Goal: Task Accomplishment & Management: Complete application form

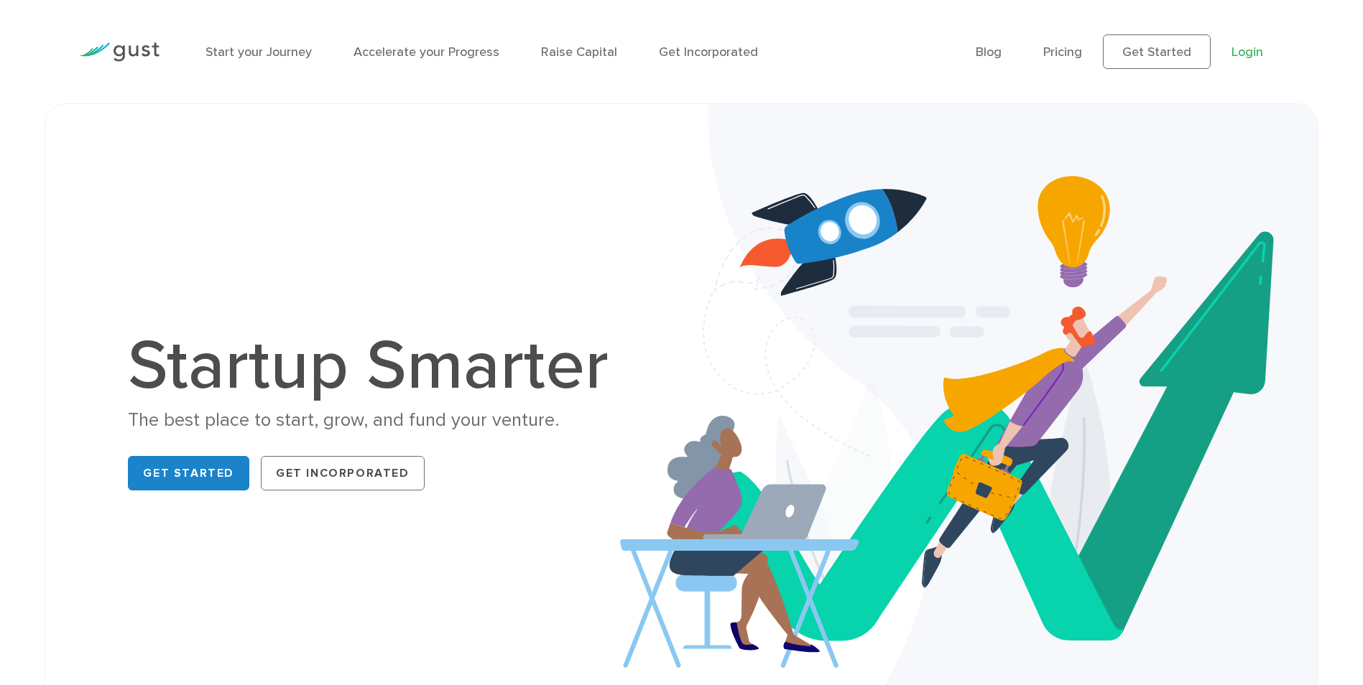
click at [1247, 49] on link "Login" at bounding box center [1248, 52] width 32 height 15
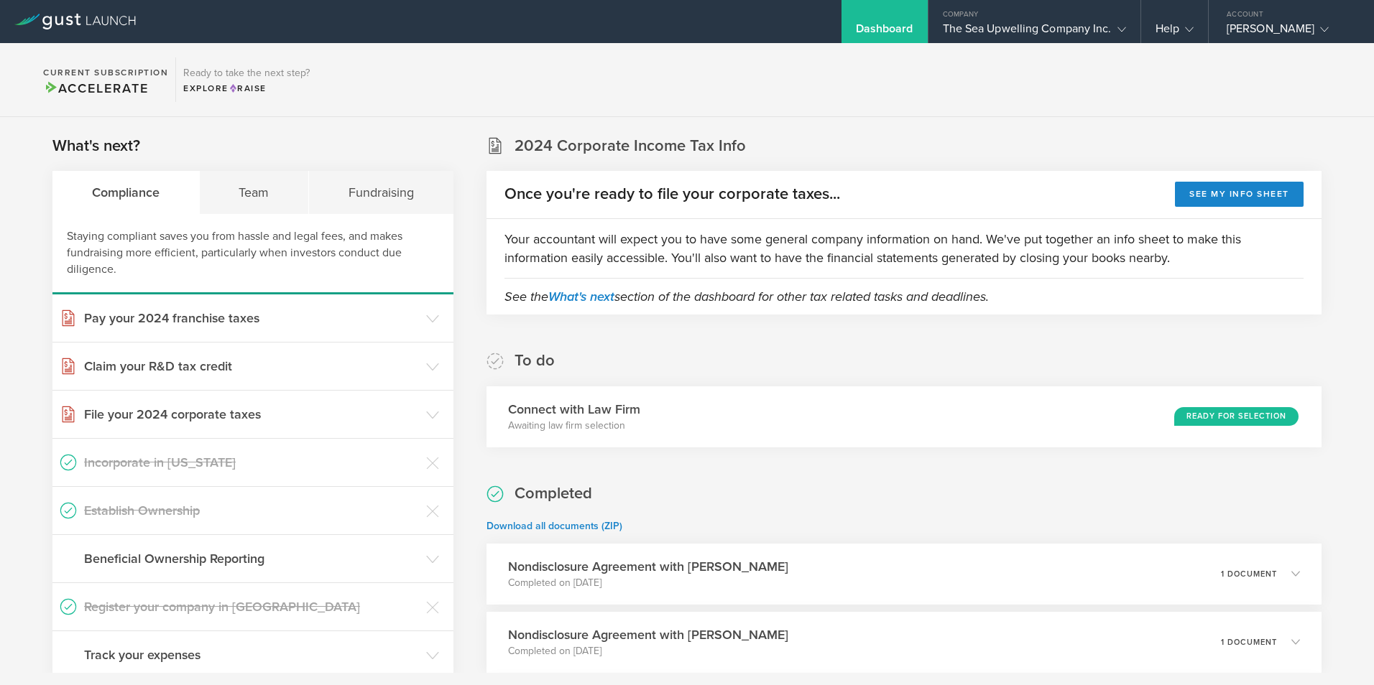
click at [879, 23] on div "Dashboard" at bounding box center [884, 33] width 57 height 22
click at [874, 30] on div "Dashboard" at bounding box center [884, 33] width 57 height 22
click at [879, 17] on div "Dashboard" at bounding box center [884, 21] width 86 height 43
click at [1017, 31] on div "The Sea Upwelling Company Inc." at bounding box center [1034, 33] width 183 height 22
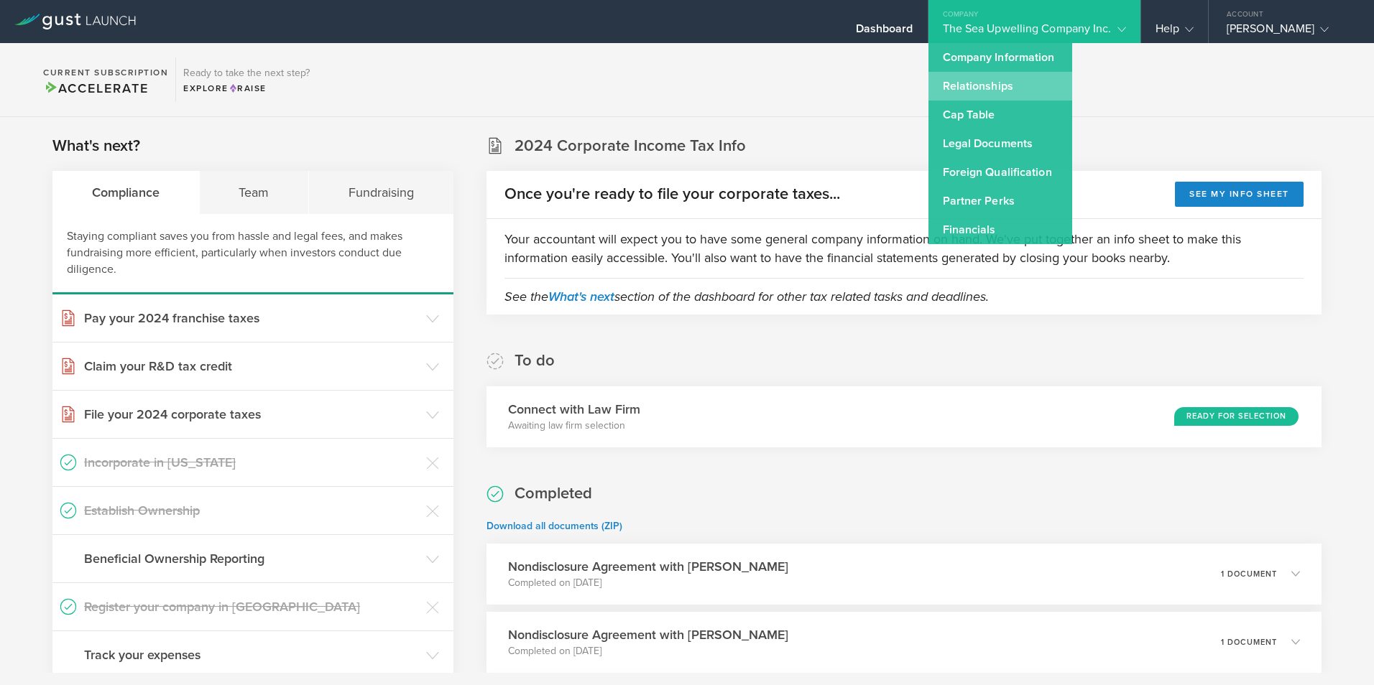
click at [971, 86] on link "Relationships" at bounding box center [1000, 86] width 144 height 29
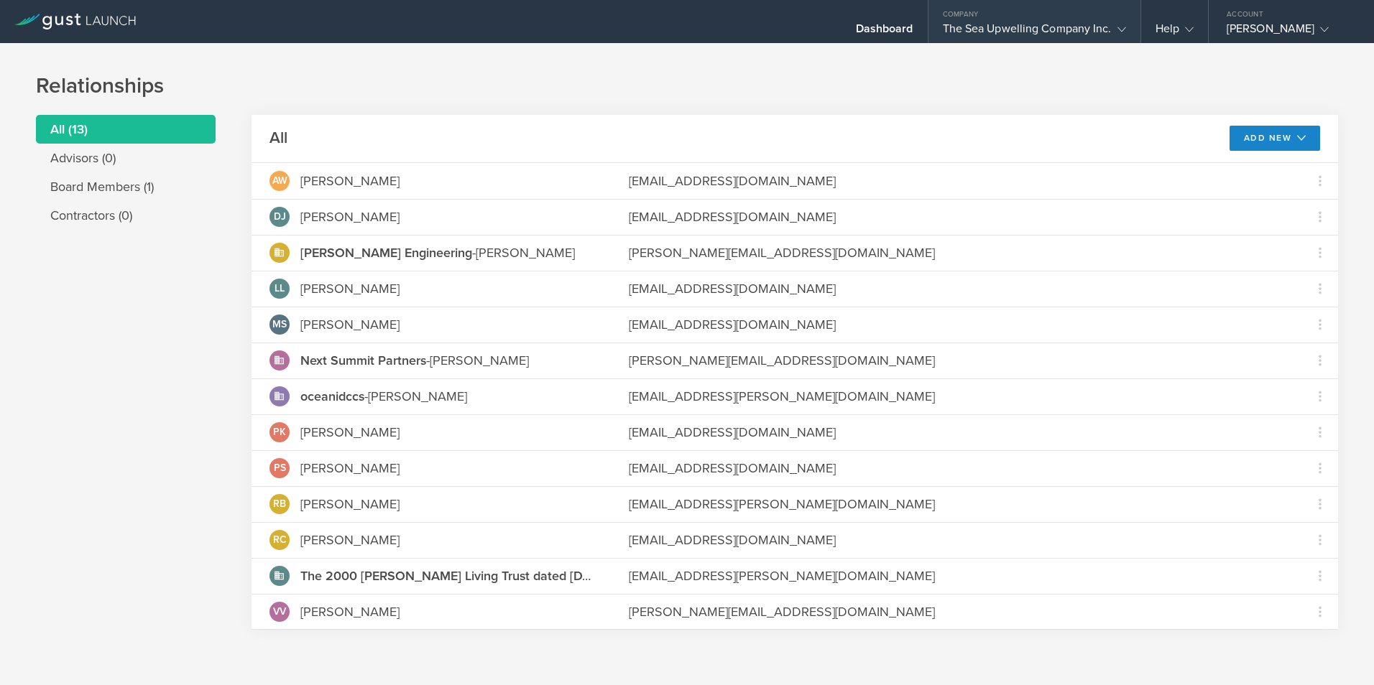
click at [994, 27] on div "The Sea Upwelling Company Inc." at bounding box center [1034, 33] width 183 height 22
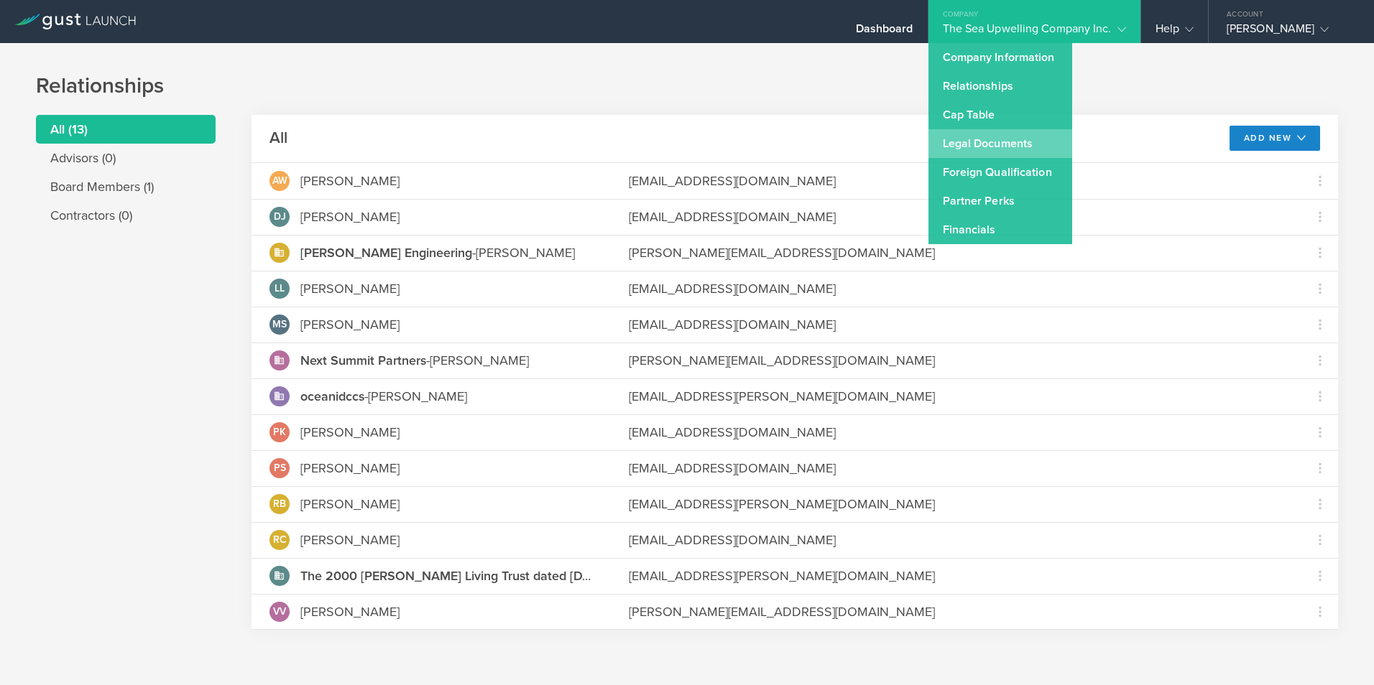
click at [976, 139] on link "Legal Documents" at bounding box center [1000, 143] width 144 height 29
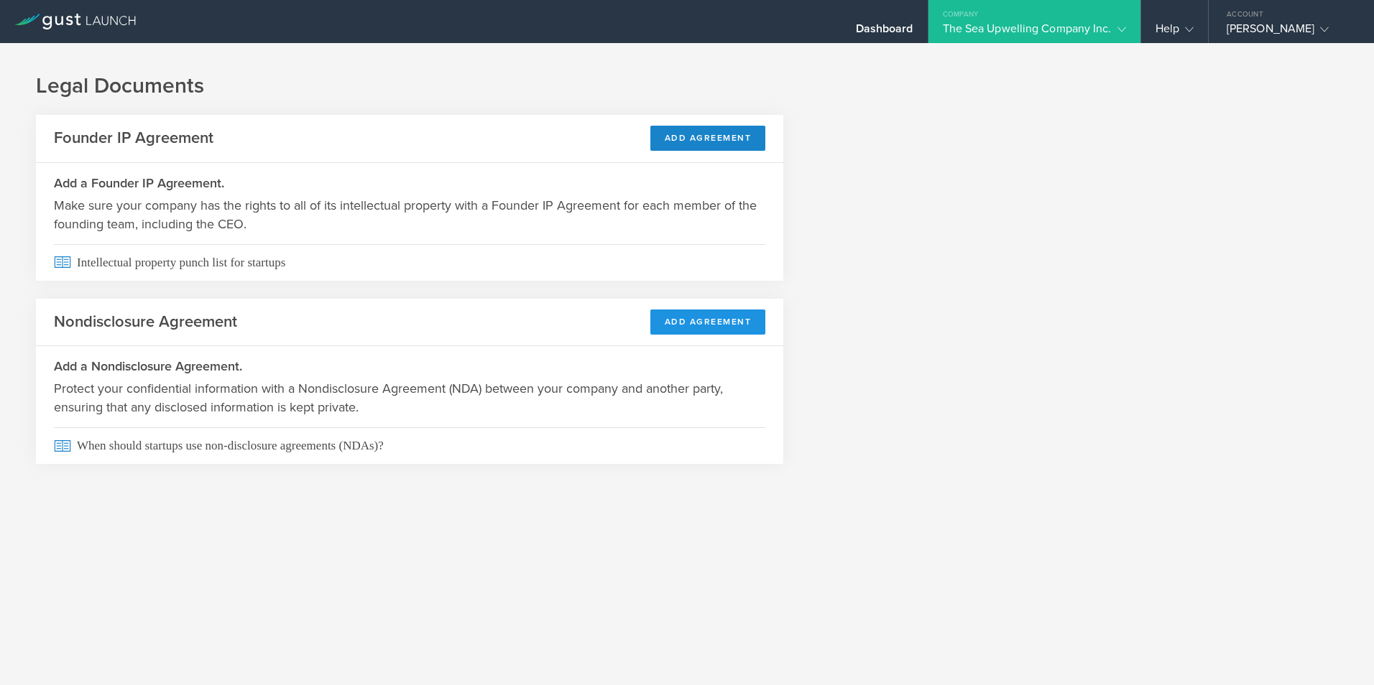
click at [680, 323] on button "Add Agreement" at bounding box center [708, 322] width 116 height 25
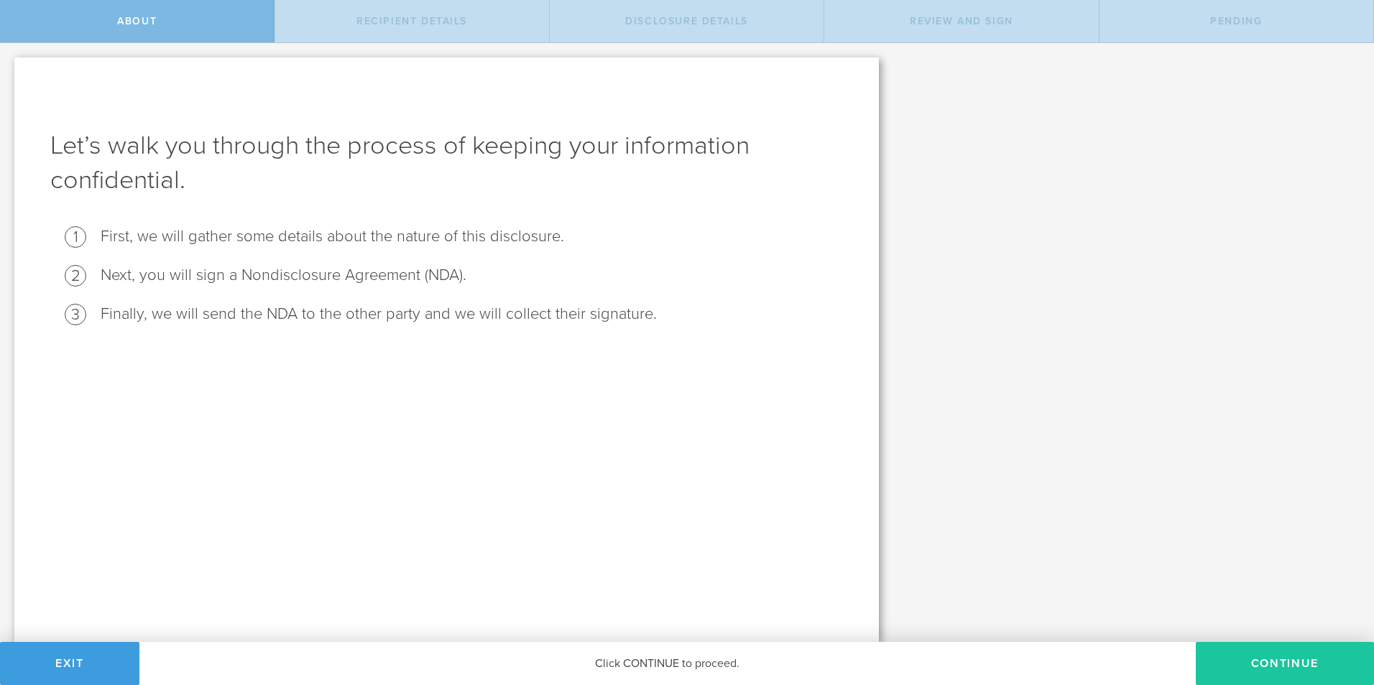
click at [1290, 658] on button "Continue" at bounding box center [1285, 663] width 178 height 43
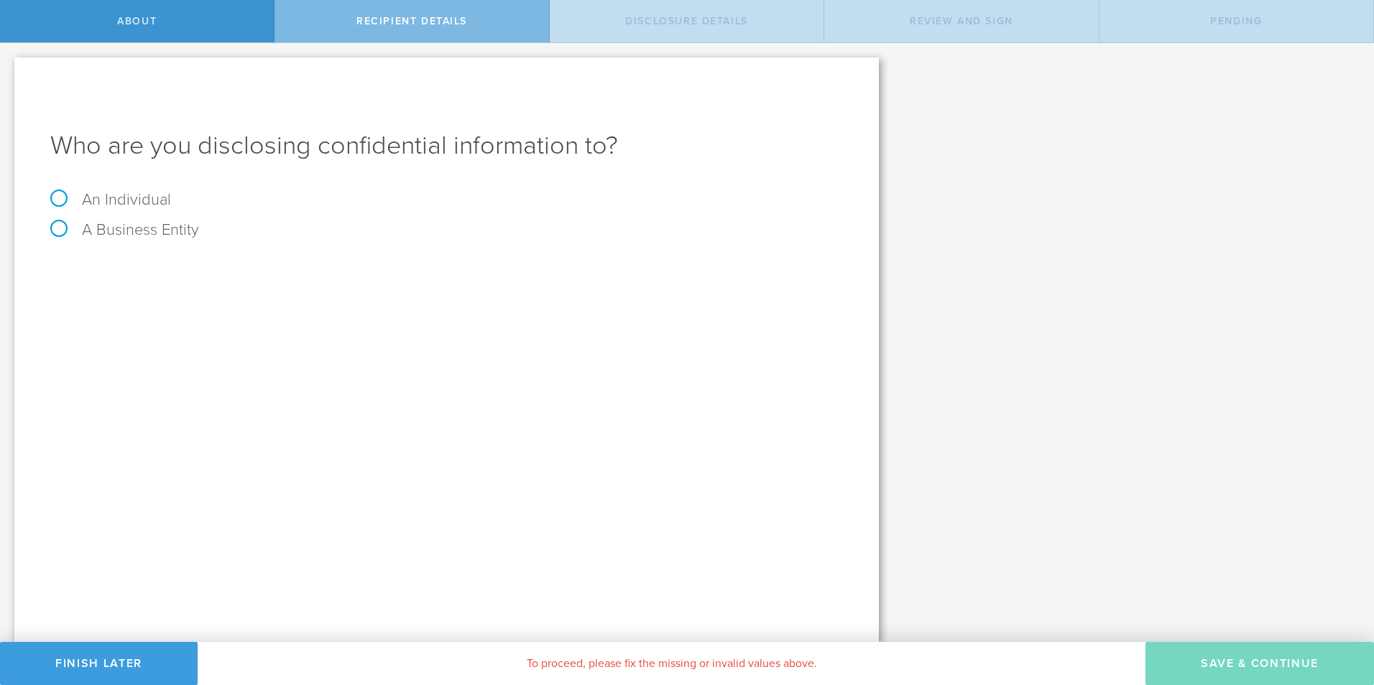
click at [62, 227] on label "A Business Entity" at bounding box center [124, 230] width 149 height 19
click at [9, 66] on input "A Business Entity" at bounding box center [4, 54] width 9 height 23
radio input "true"
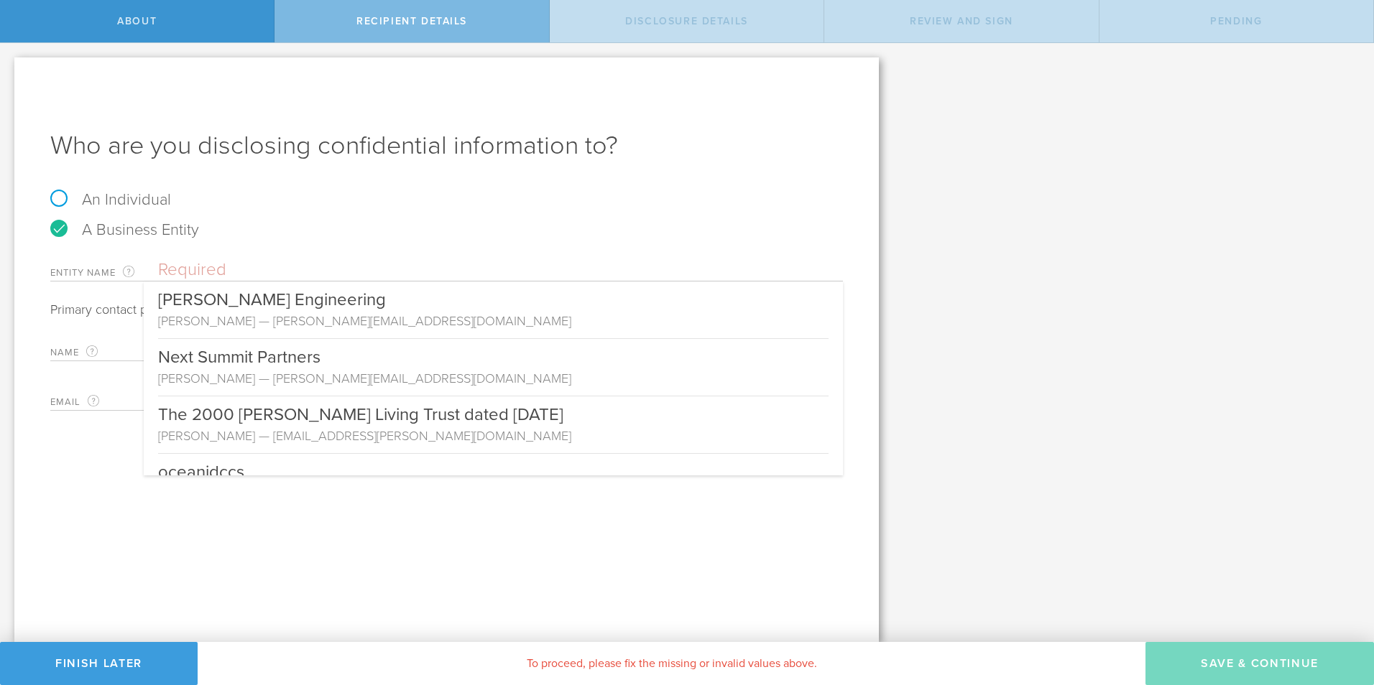
click at [363, 264] on input "text" at bounding box center [500, 270] width 685 height 22
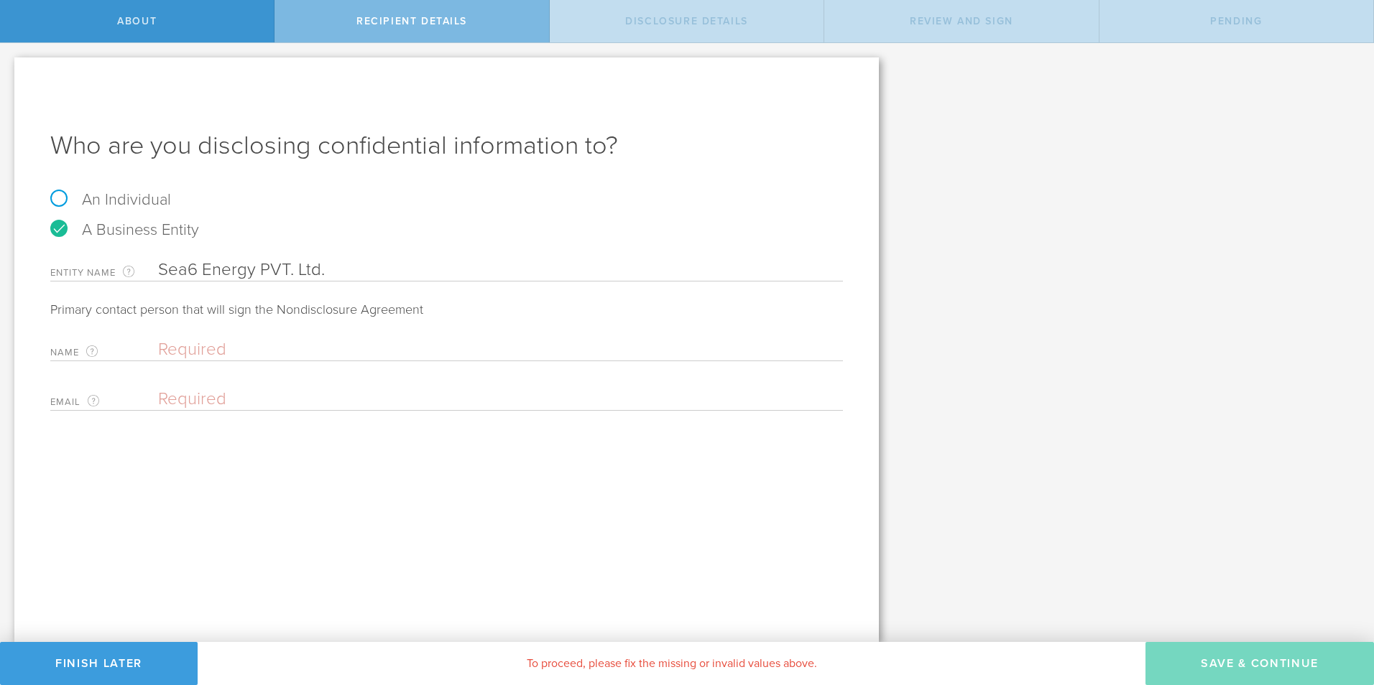
drag, startPoint x: 354, startPoint y: 259, endPoint x: 231, endPoint y: 260, distance: 122.9
click at [240, 262] on div "Entity Name The name of the business entity you are disclosing confidential inf…" at bounding box center [446, 266] width 793 height 29
click at [432, 262] on input "Sea6 Energy PVT. Ltd." at bounding box center [500, 270] width 685 height 22
type input "S"
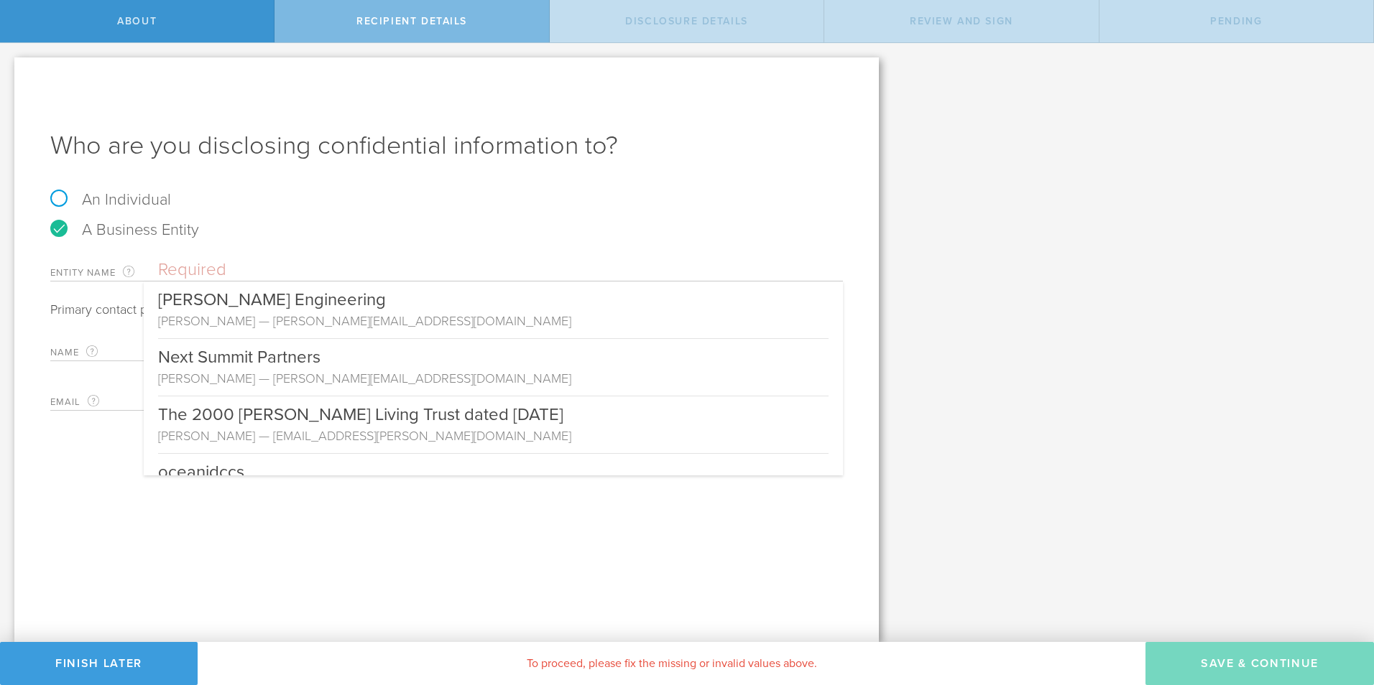
paste input "Sea6 Energy Pvt. Ltd."
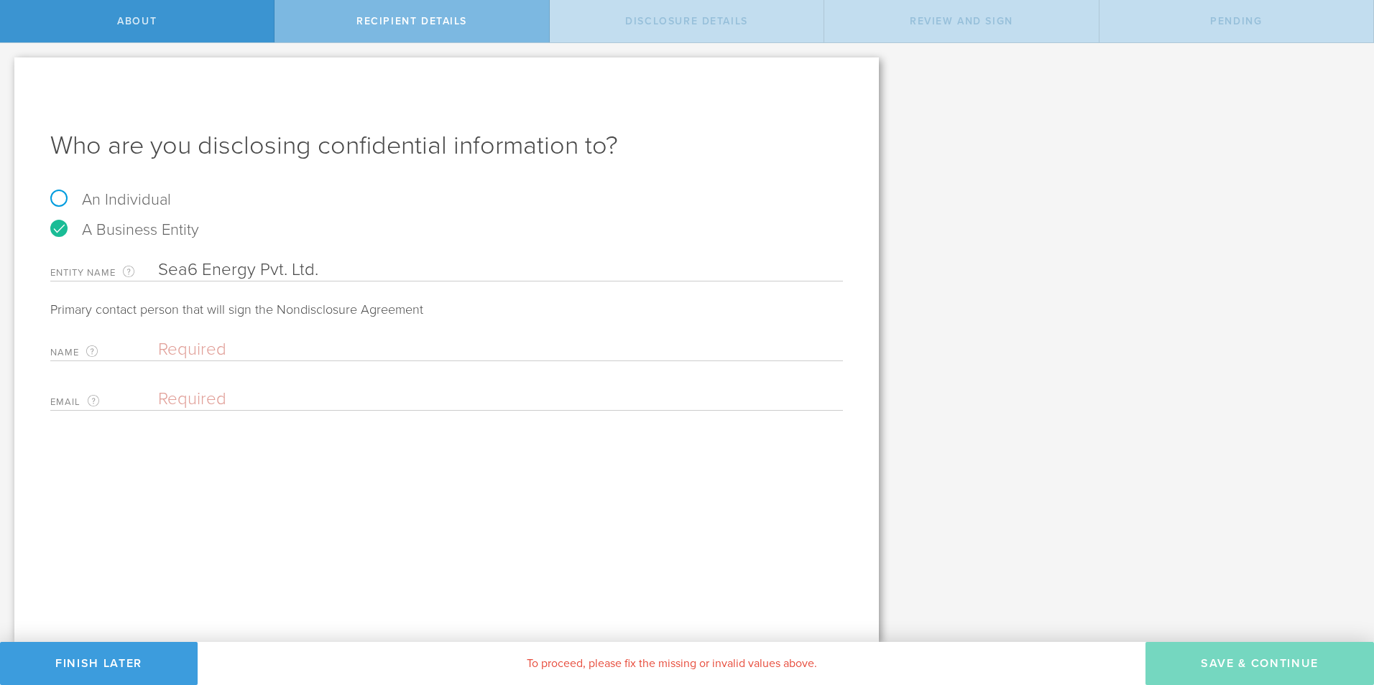
type input "Sea6 Energy Pvt. Ltd."
click at [269, 346] on input "text" at bounding box center [497, 350] width 678 height 22
paste input "[PERSON_NAME]"
type input "[PERSON_NAME]"
click at [246, 396] on input "email" at bounding box center [497, 400] width 678 height 22
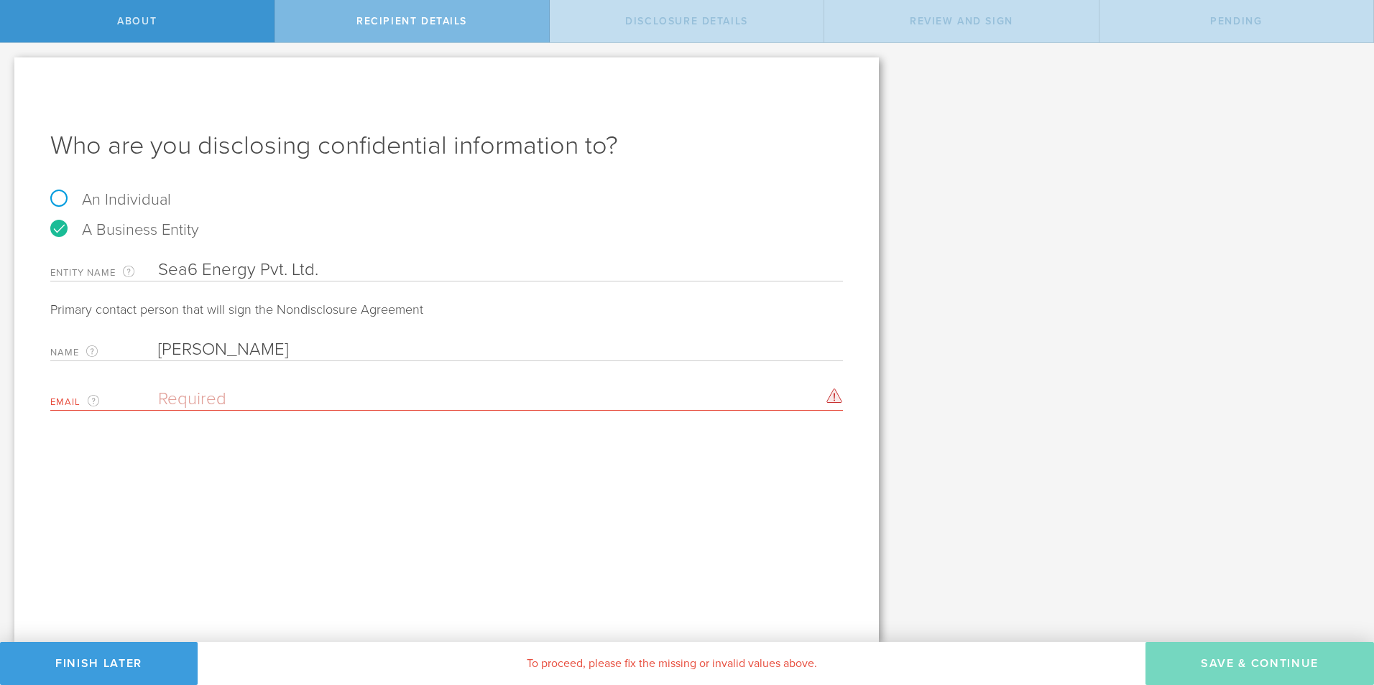
paste input "[PERSON_NAME][EMAIL_ADDRESS][DOMAIN_NAME]"
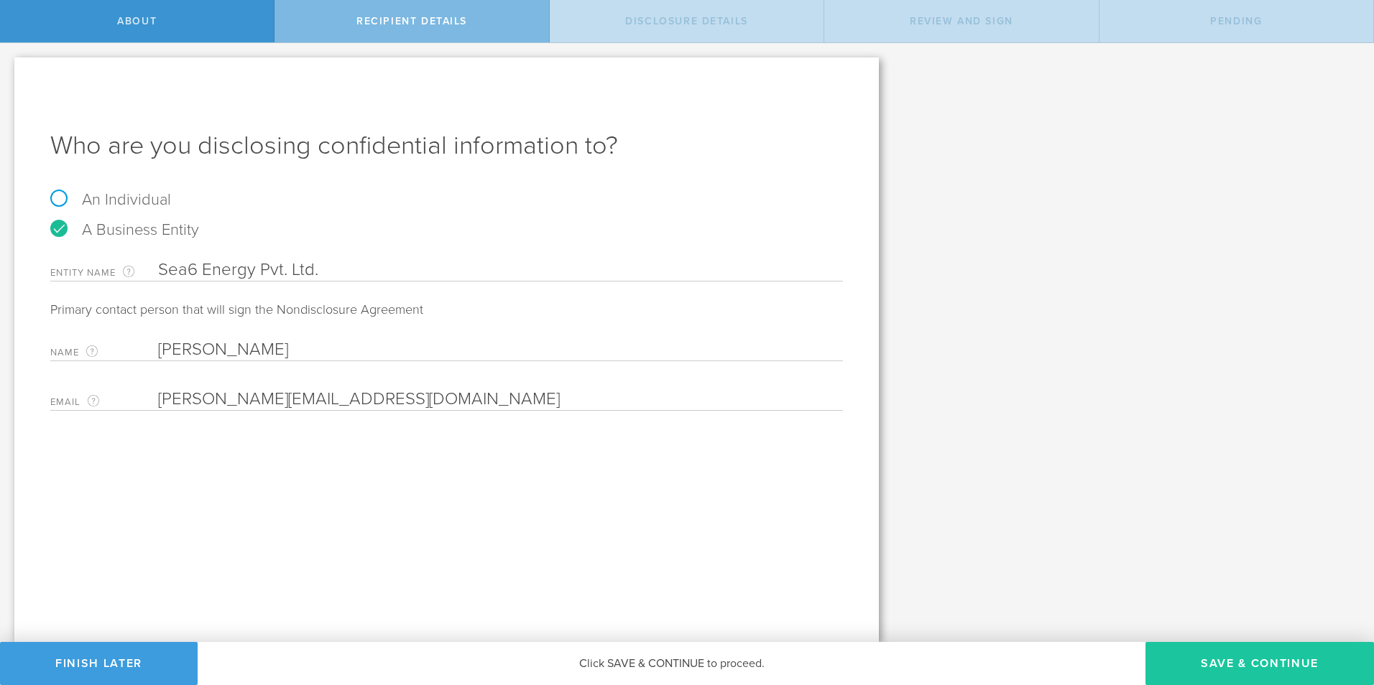
type input "[PERSON_NAME][EMAIL_ADDRESS][DOMAIN_NAME]"
click at [1271, 660] on button "Save & Continue" at bounding box center [1259, 663] width 228 height 43
select select "string:5 years"
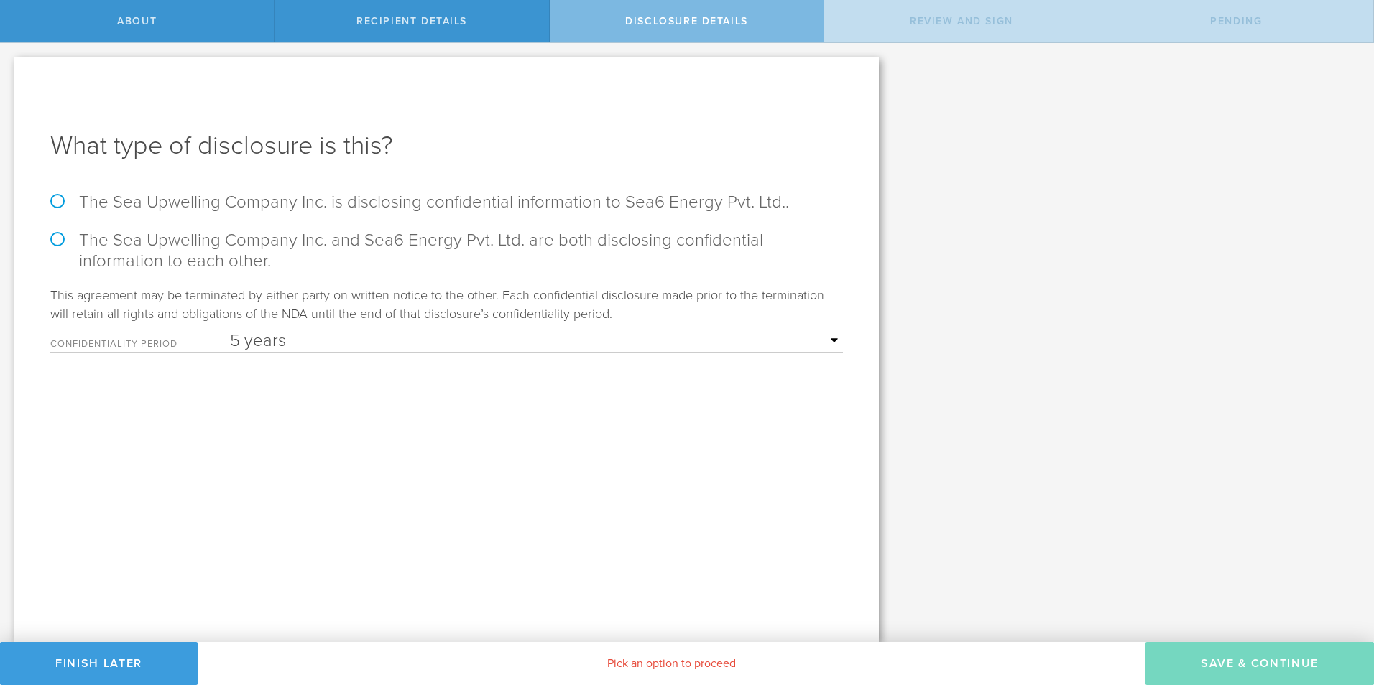
click at [55, 237] on label "The Sea Upwelling Company Inc. and Sea6 Energy Pvt. Ltd. are both disclosing co…" at bounding box center [446, 251] width 793 height 42
click at [9, 73] on input "The Sea Upwelling Company Inc. and Sea6 Energy Pvt. Ltd. are both disclosing co…" at bounding box center [4, 58] width 9 height 30
radio input "true"
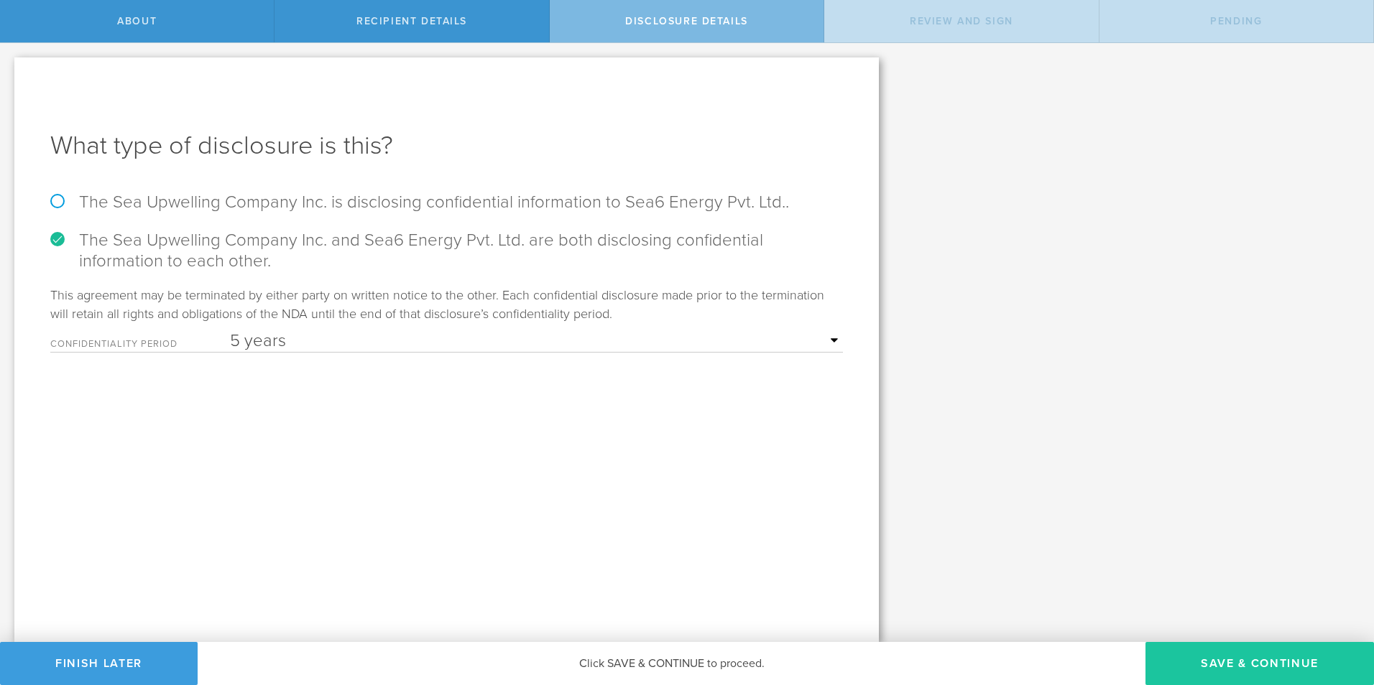
click at [1233, 660] on button "Save & Continue" at bounding box center [1259, 663] width 228 height 43
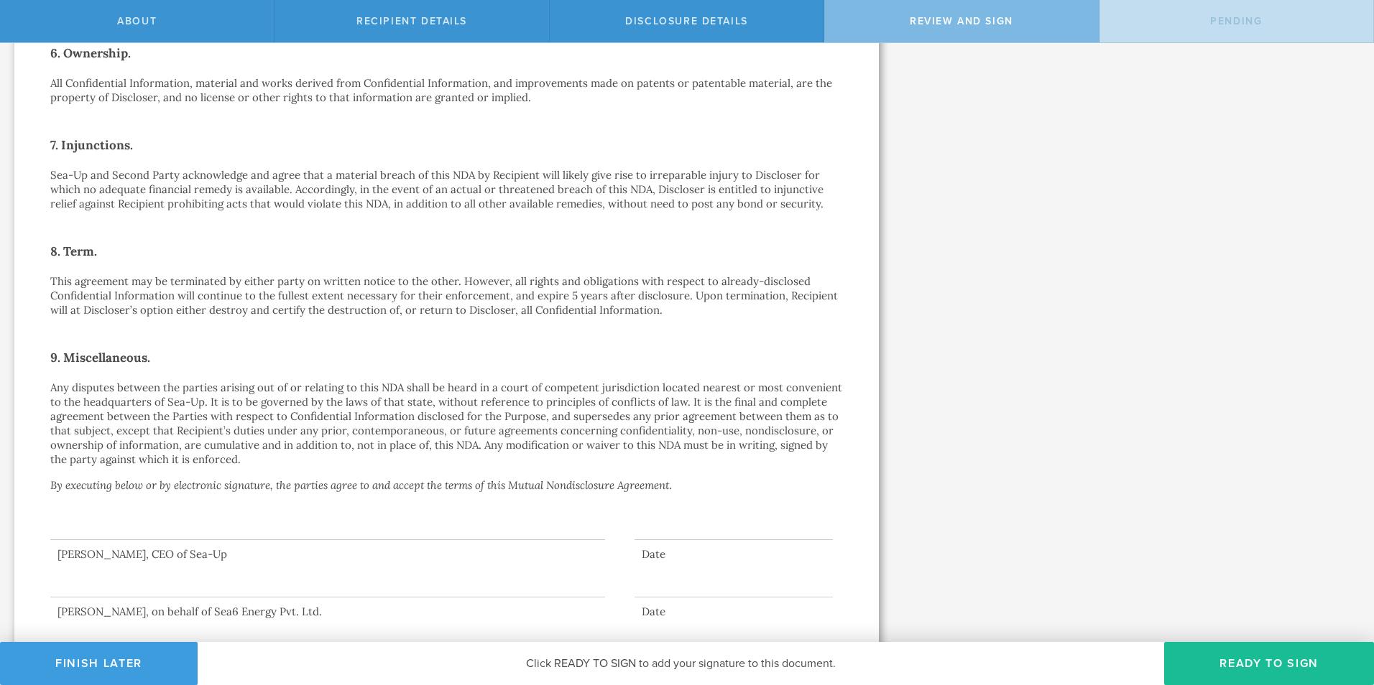
scroll to position [851, 0]
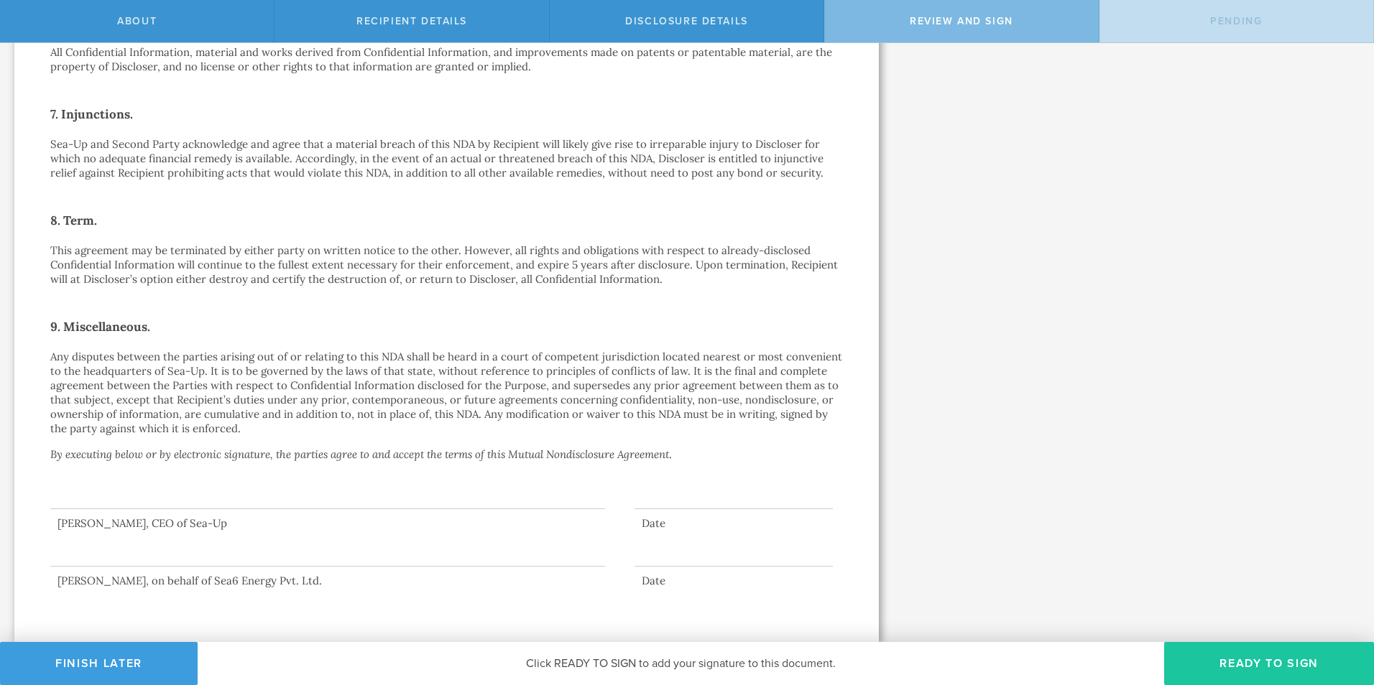
click at [1291, 651] on button "Ready to Sign" at bounding box center [1269, 663] width 210 height 43
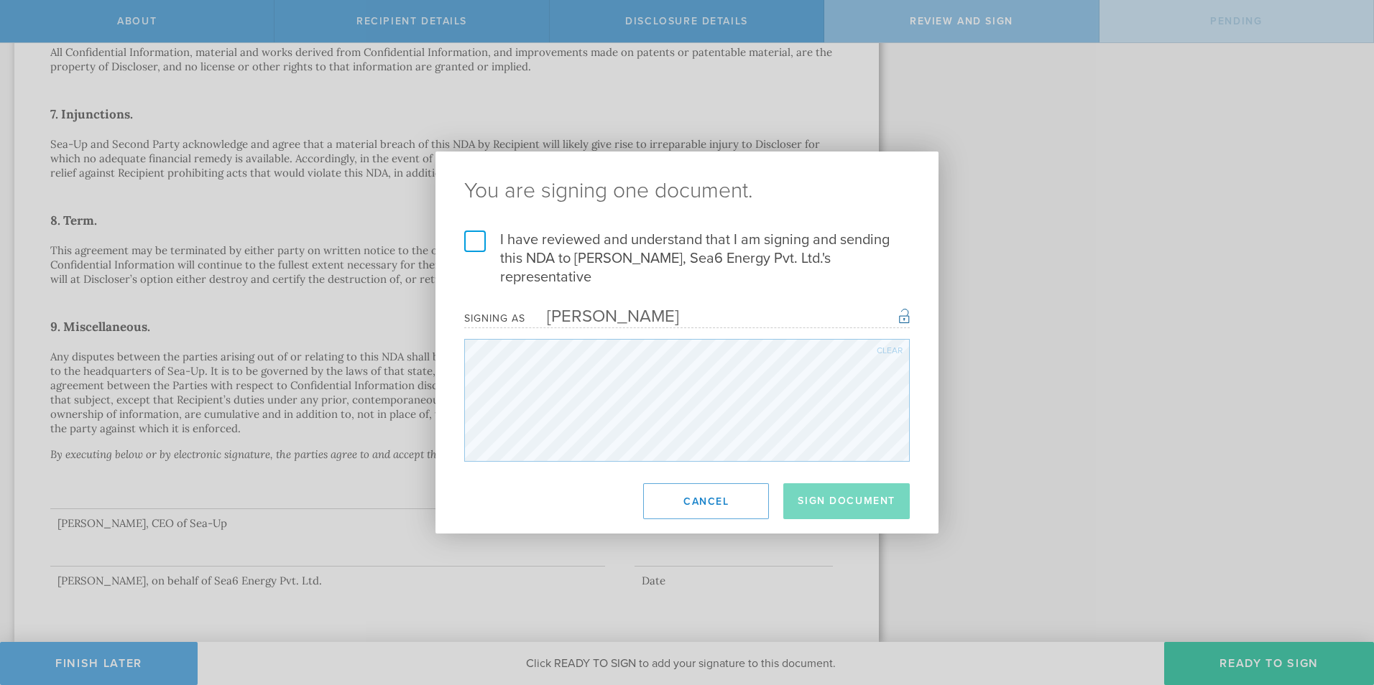
click at [472, 238] on label "I have reviewed and understand that I am signing and sending this NDA to [PERSO…" at bounding box center [686, 259] width 445 height 56
click at [0, 0] on input "I have reviewed and understand that I am signing and sending this NDA to [PERSO…" at bounding box center [0, 0] width 0 height 0
click at [848, 499] on button "Sign Document" at bounding box center [846, 502] width 126 height 36
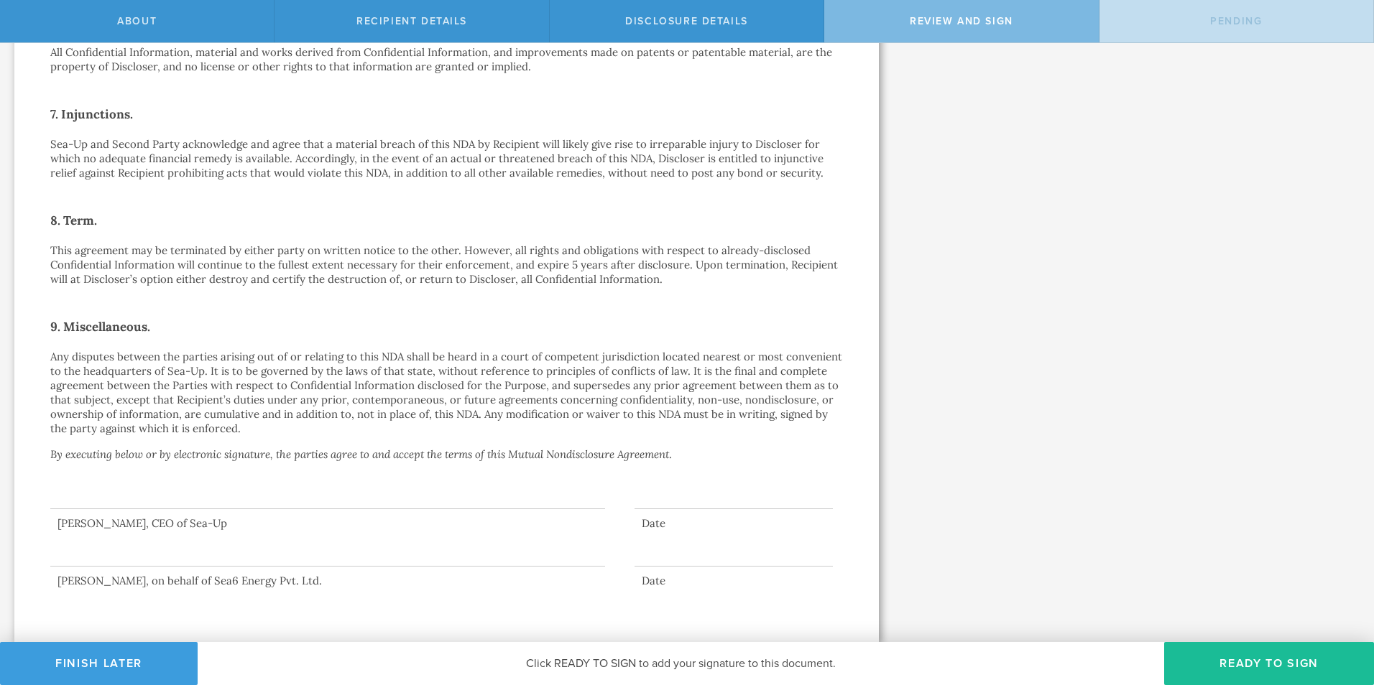
scroll to position [0, 0]
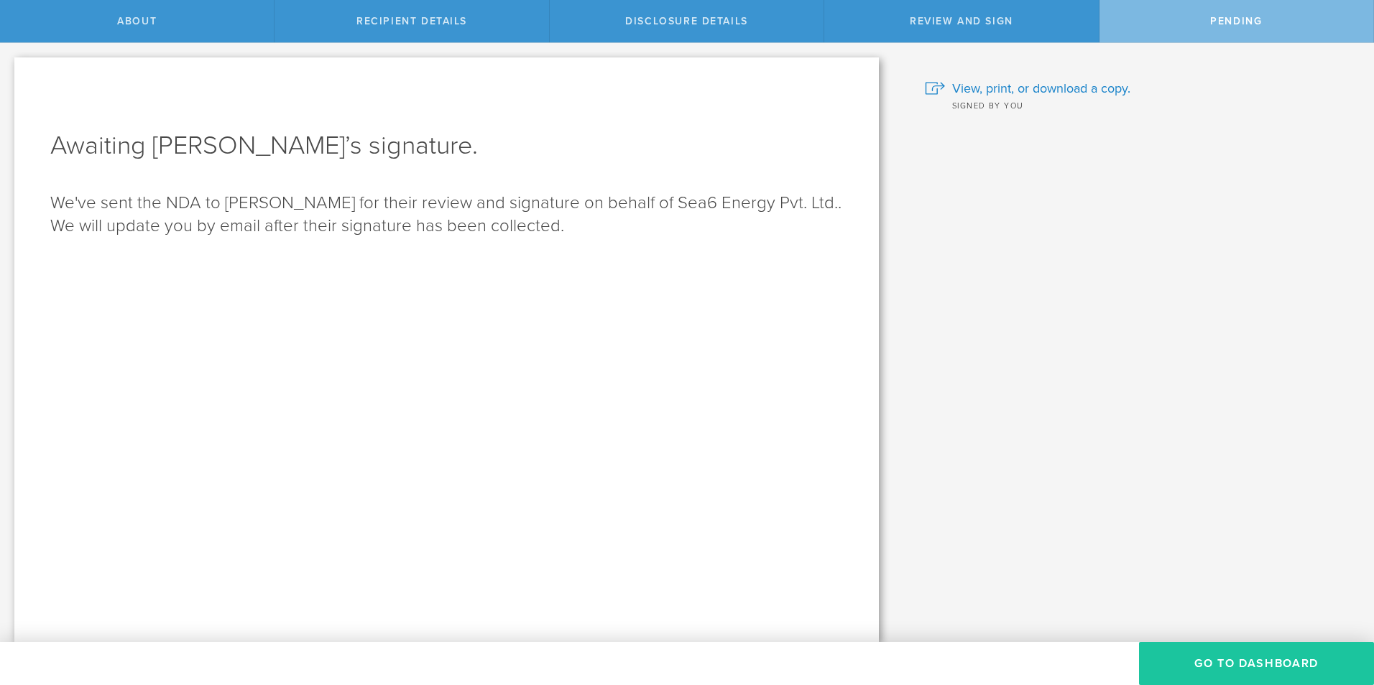
click at [1246, 652] on button "Go to dashboard" at bounding box center [1256, 663] width 235 height 43
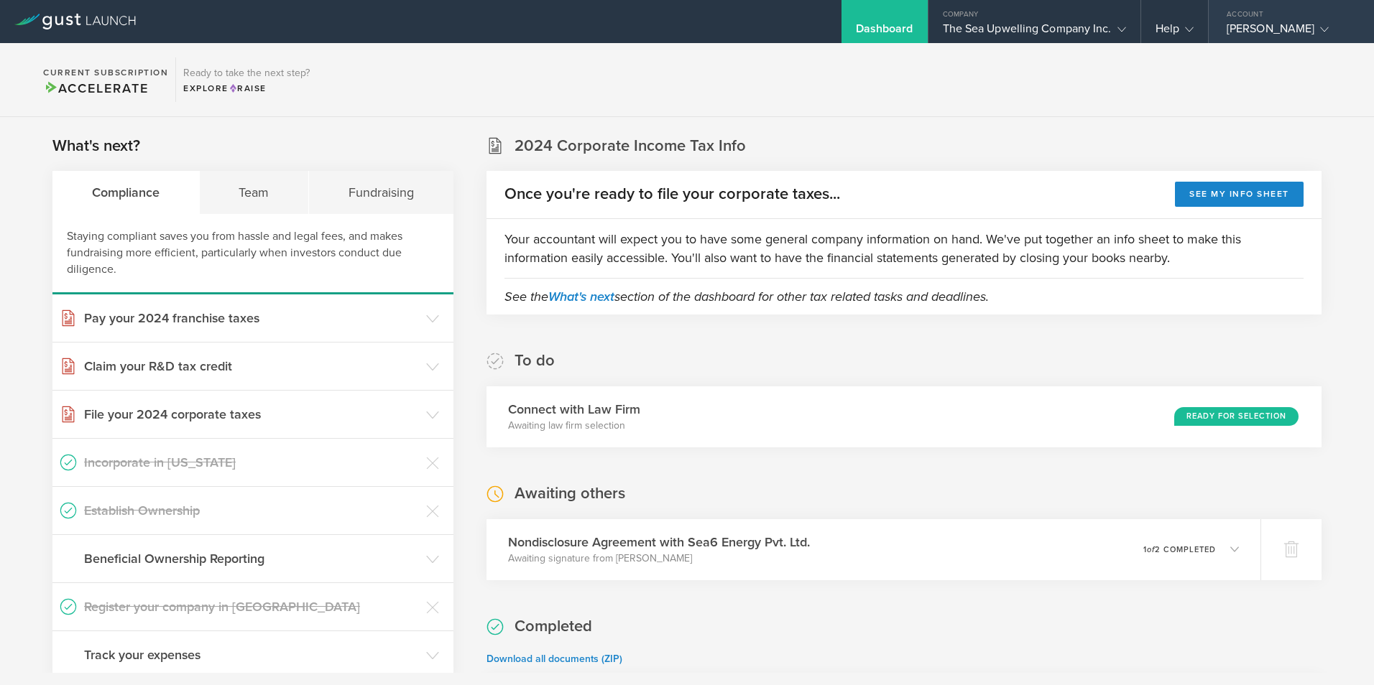
click at [1251, 25] on div "[PERSON_NAME]" at bounding box center [1287, 33] width 122 height 22
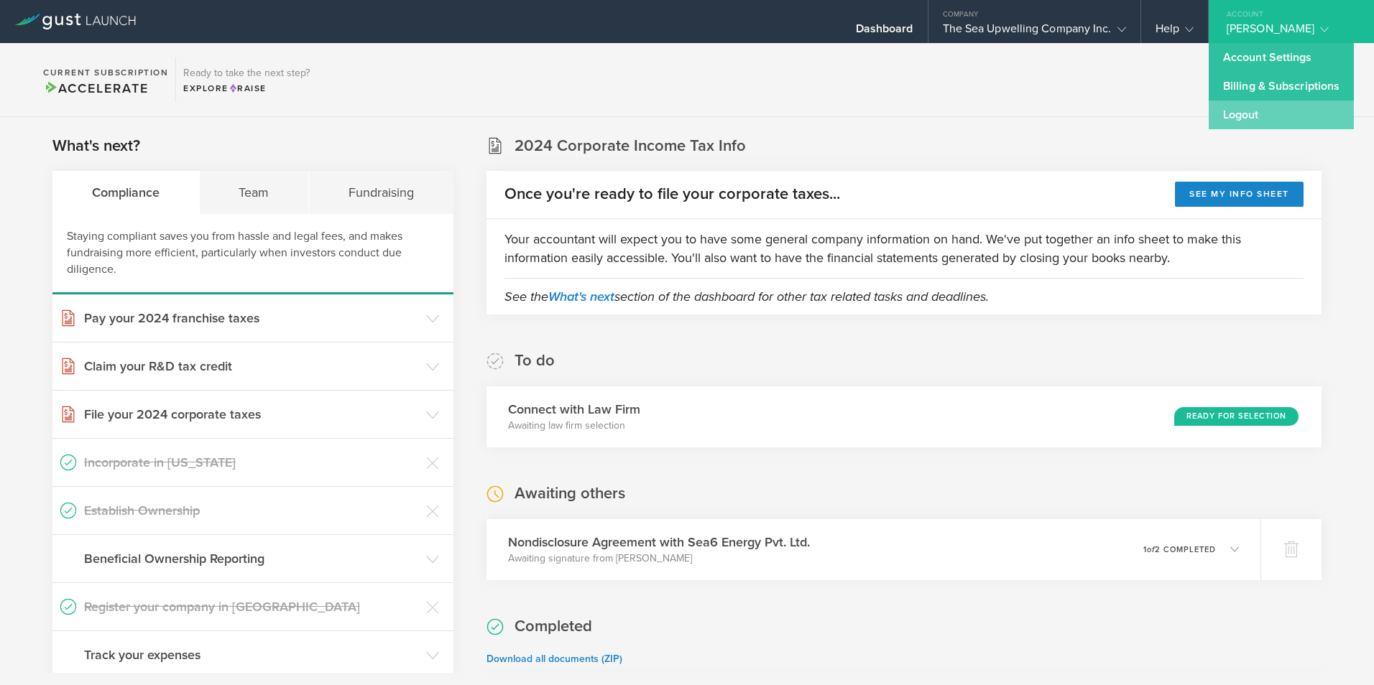
click at [1252, 114] on link "Logout" at bounding box center [1281, 115] width 145 height 29
